Goal: Find specific page/section: Find specific page/section

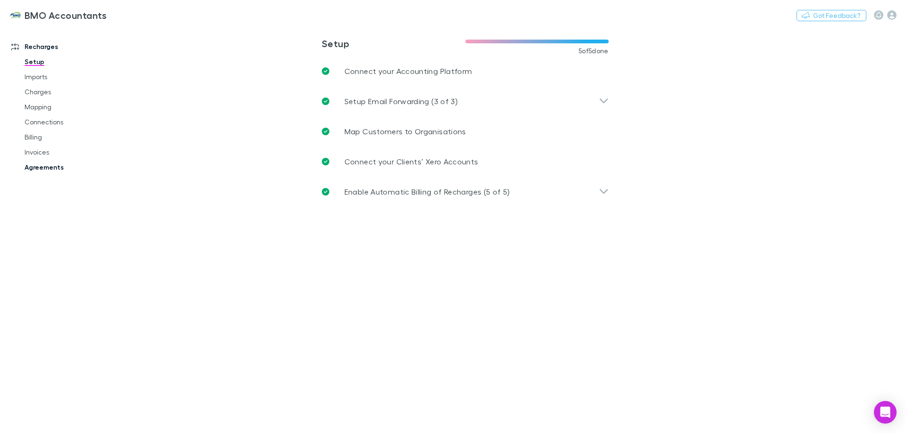
click at [42, 165] on link "Agreements" at bounding box center [71, 167] width 112 height 15
